Goal: Task Accomplishment & Management: Use online tool/utility

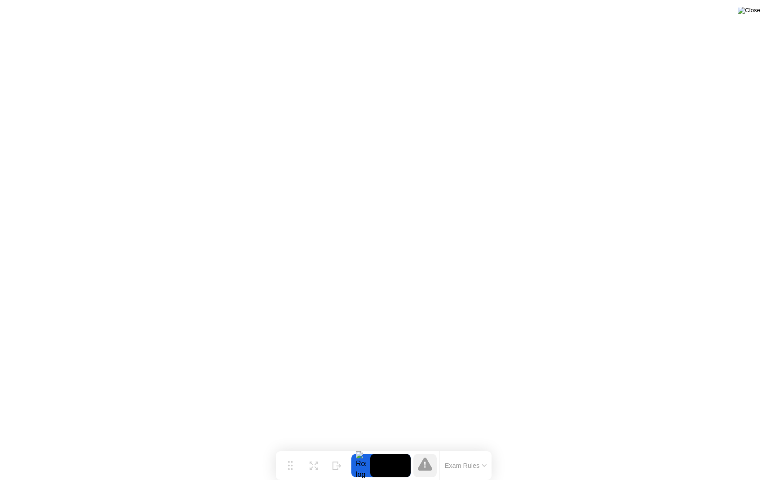
click at [759, 11] on img at bounding box center [749, 10] width 22 height 7
click at [463, 468] on button "Exam Rules" at bounding box center [466, 465] width 48 height 8
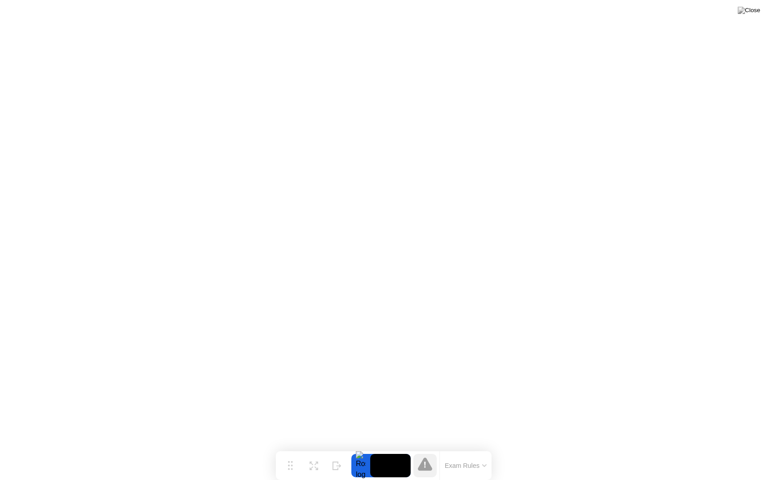
click at [423, 469] on icon at bounding box center [425, 463] width 14 height 13
click at [755, 11] on img at bounding box center [749, 10] width 22 height 7
